Goal: Transaction & Acquisition: Obtain resource

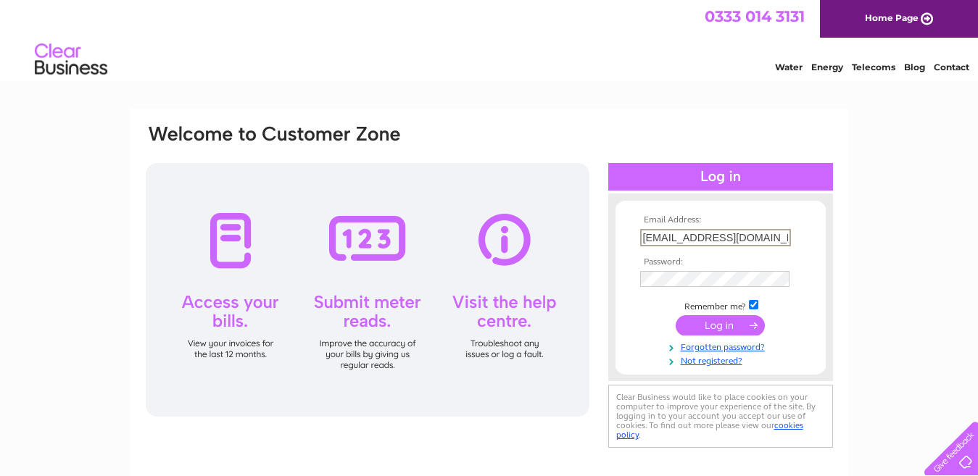
type input "[EMAIL_ADDRESS][DOMAIN_NAME]"
click at [676, 315] on input "submit" at bounding box center [720, 325] width 89 height 20
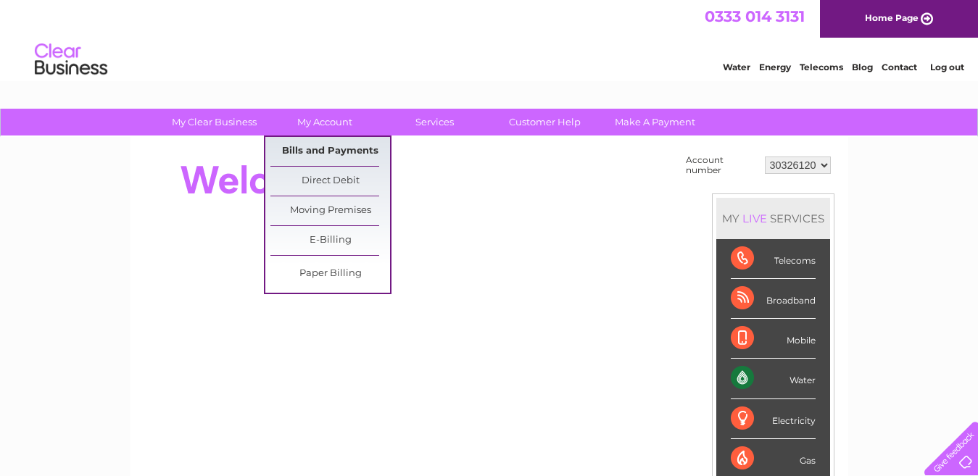
click at [314, 149] on link "Bills and Payments" at bounding box center [330, 151] width 120 height 29
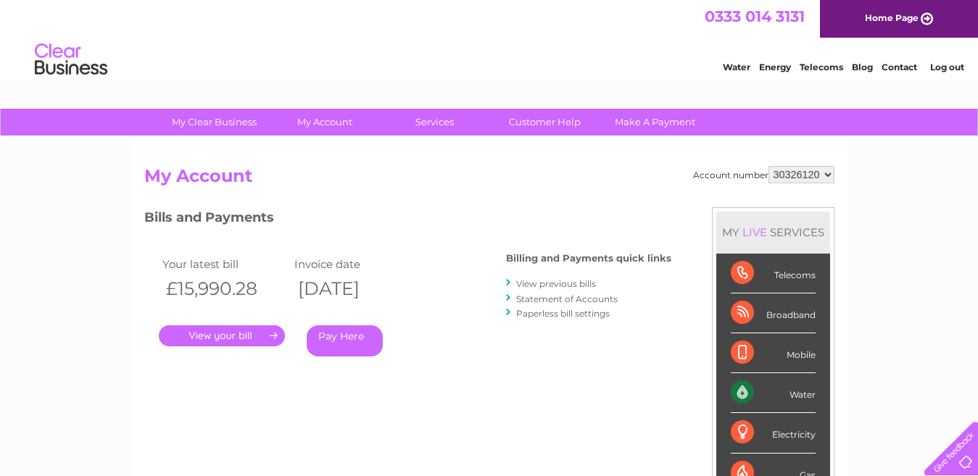
click at [956, 66] on link "Log out" at bounding box center [947, 67] width 34 height 11
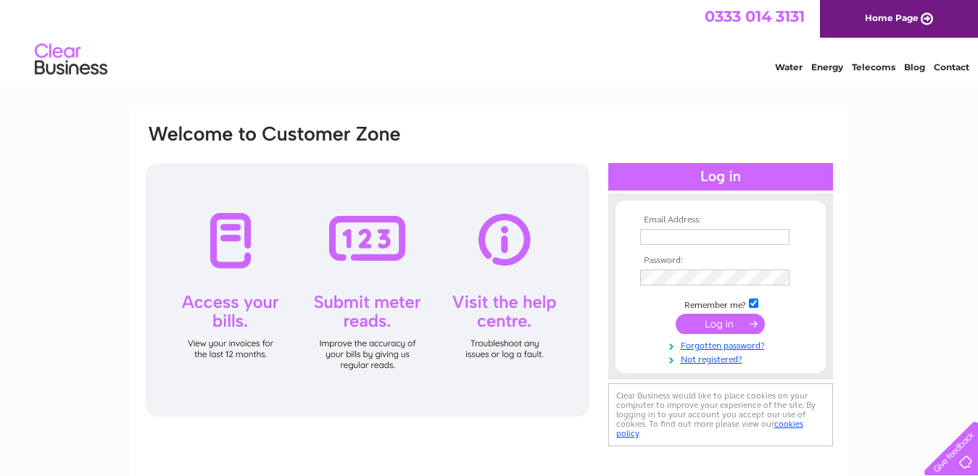
click at [770, 230] on input "text" at bounding box center [714, 237] width 149 height 16
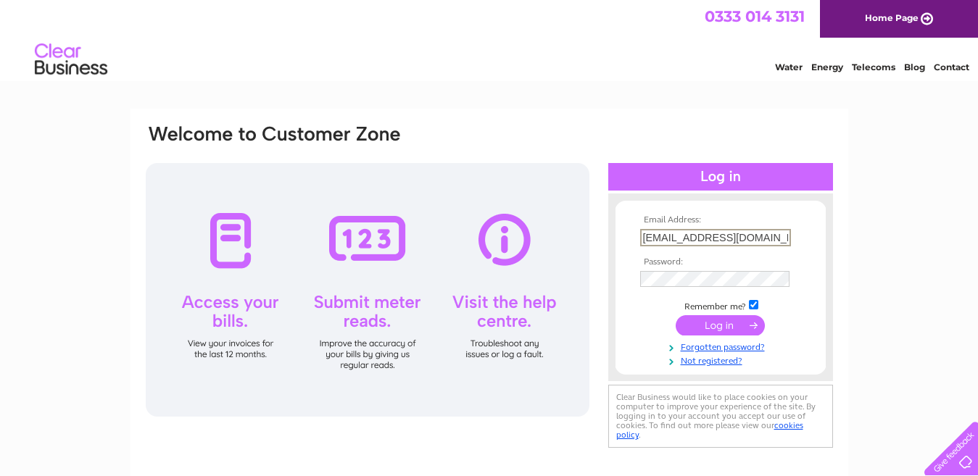
type input "faizy786_82@hotmail.com"
click at [676, 315] on input "submit" at bounding box center [720, 325] width 89 height 20
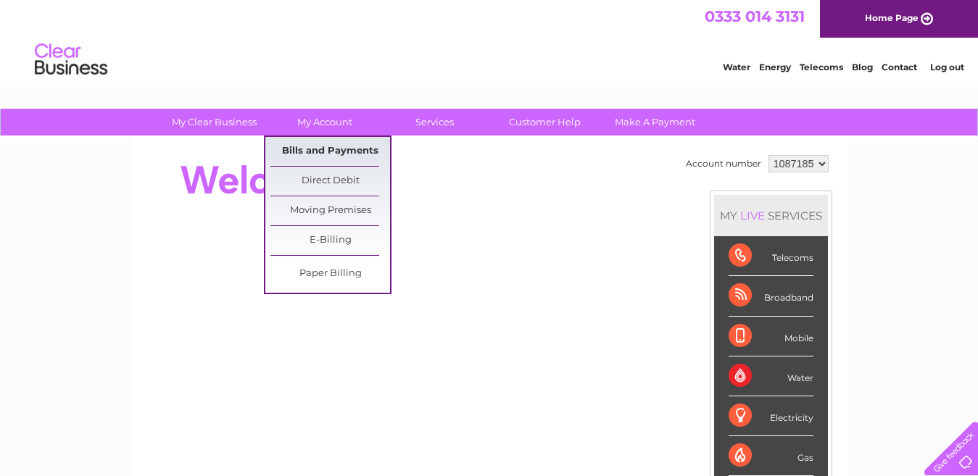
click at [321, 149] on link "Bills and Payments" at bounding box center [330, 151] width 120 height 29
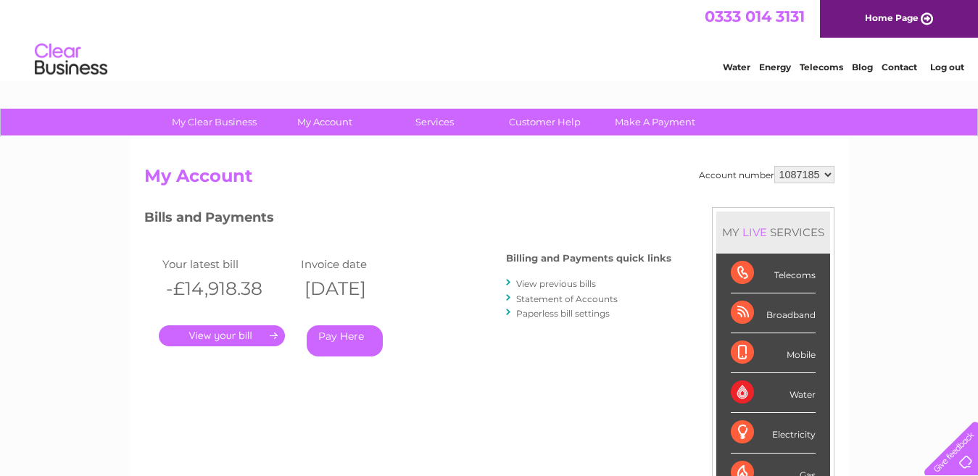
click at [225, 335] on link "." at bounding box center [222, 335] width 126 height 21
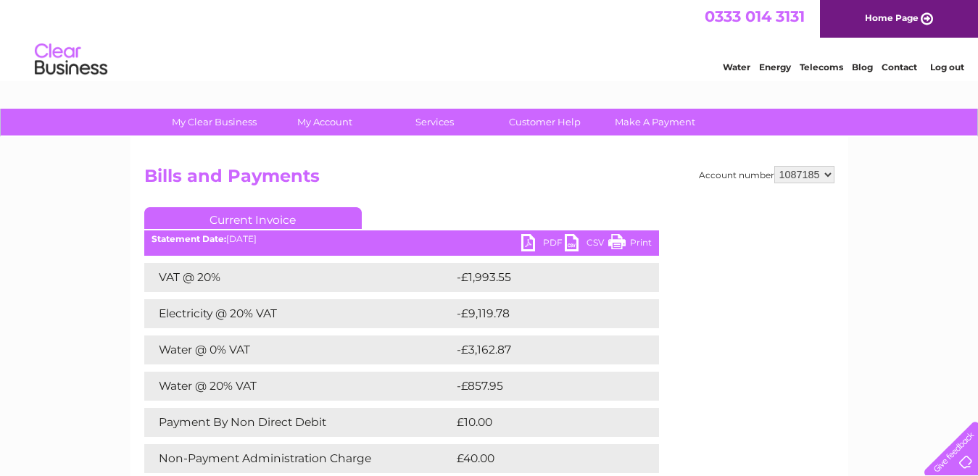
click at [536, 246] on link "PDF" at bounding box center [542, 244] width 43 height 21
click at [939, 63] on link "Log out" at bounding box center [947, 67] width 34 height 11
